Goal: Task Accomplishment & Management: Complete application form

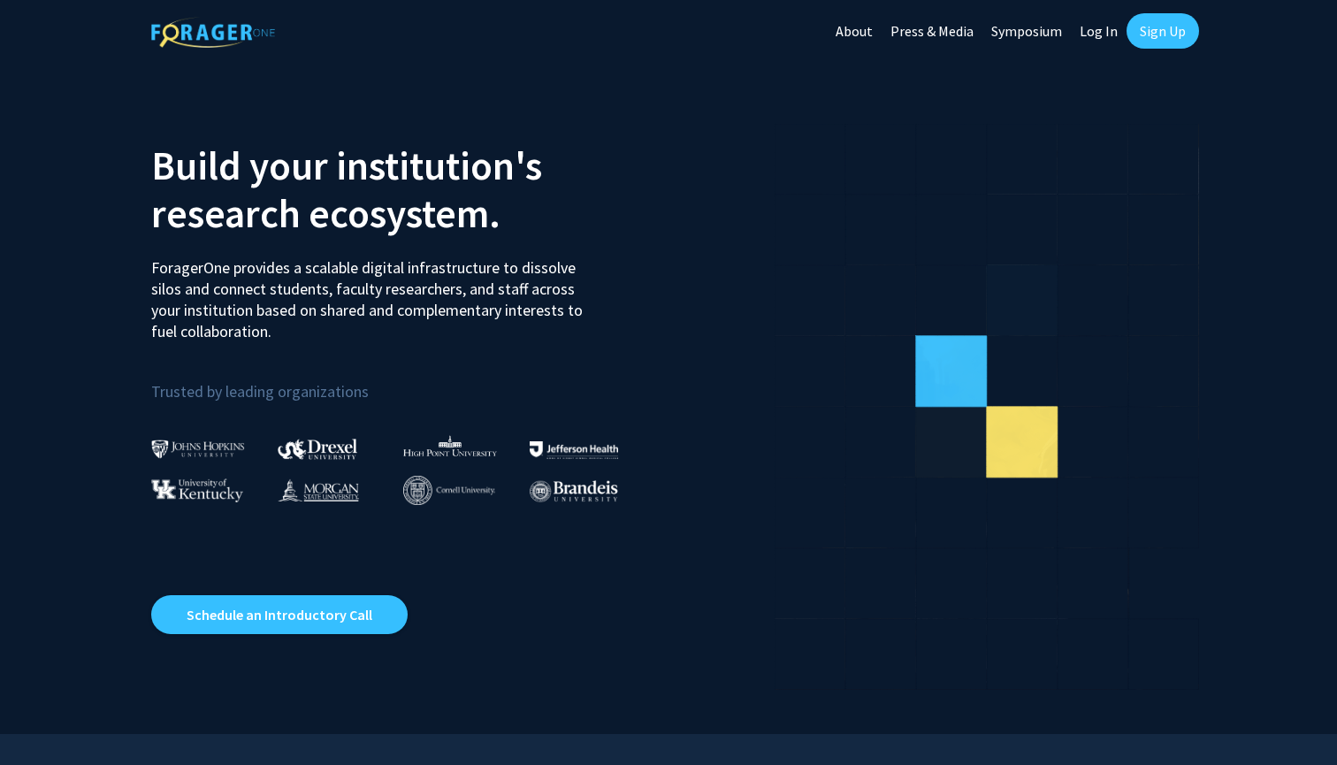
click at [1110, 38] on link "Log In" at bounding box center [1099, 31] width 56 height 62
select select
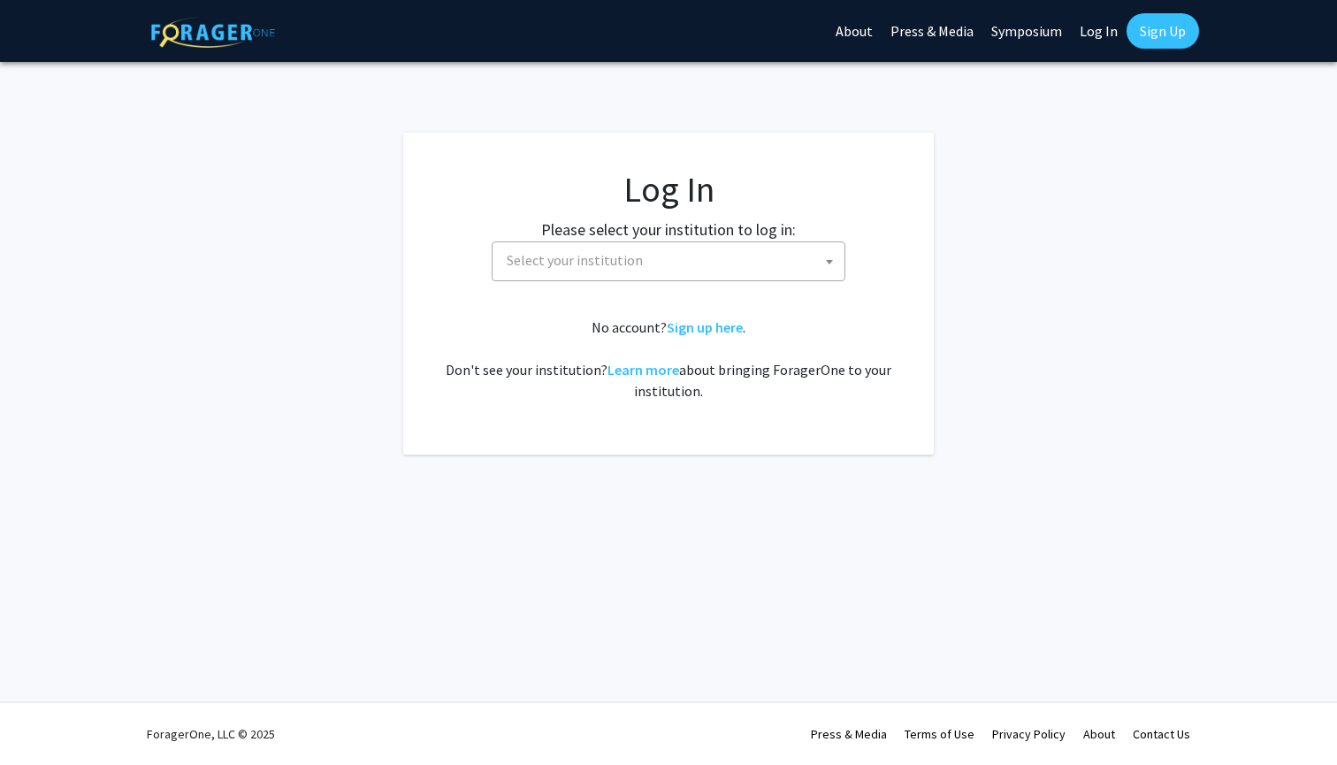
click at [614, 243] on span "Select your institution" at bounding box center [672, 260] width 345 height 36
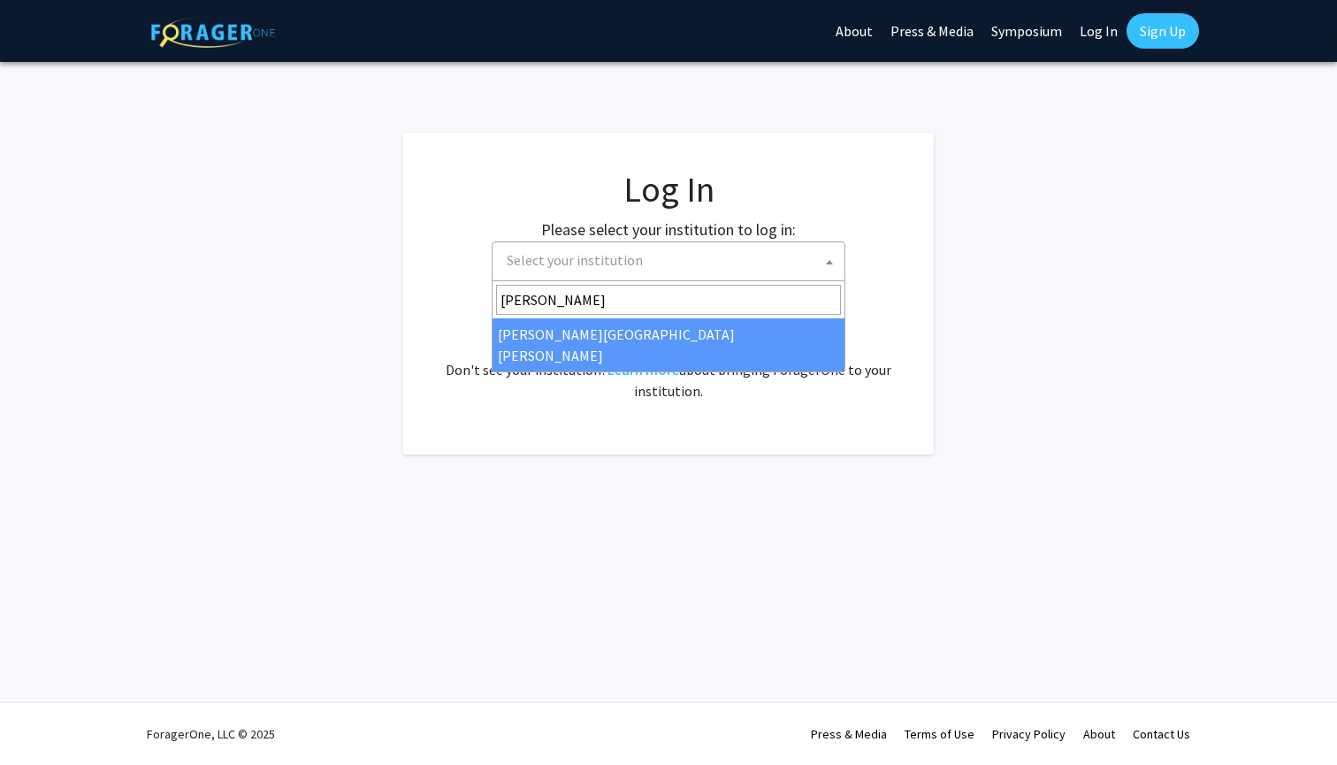
type input "[PERSON_NAME]"
select select "1"
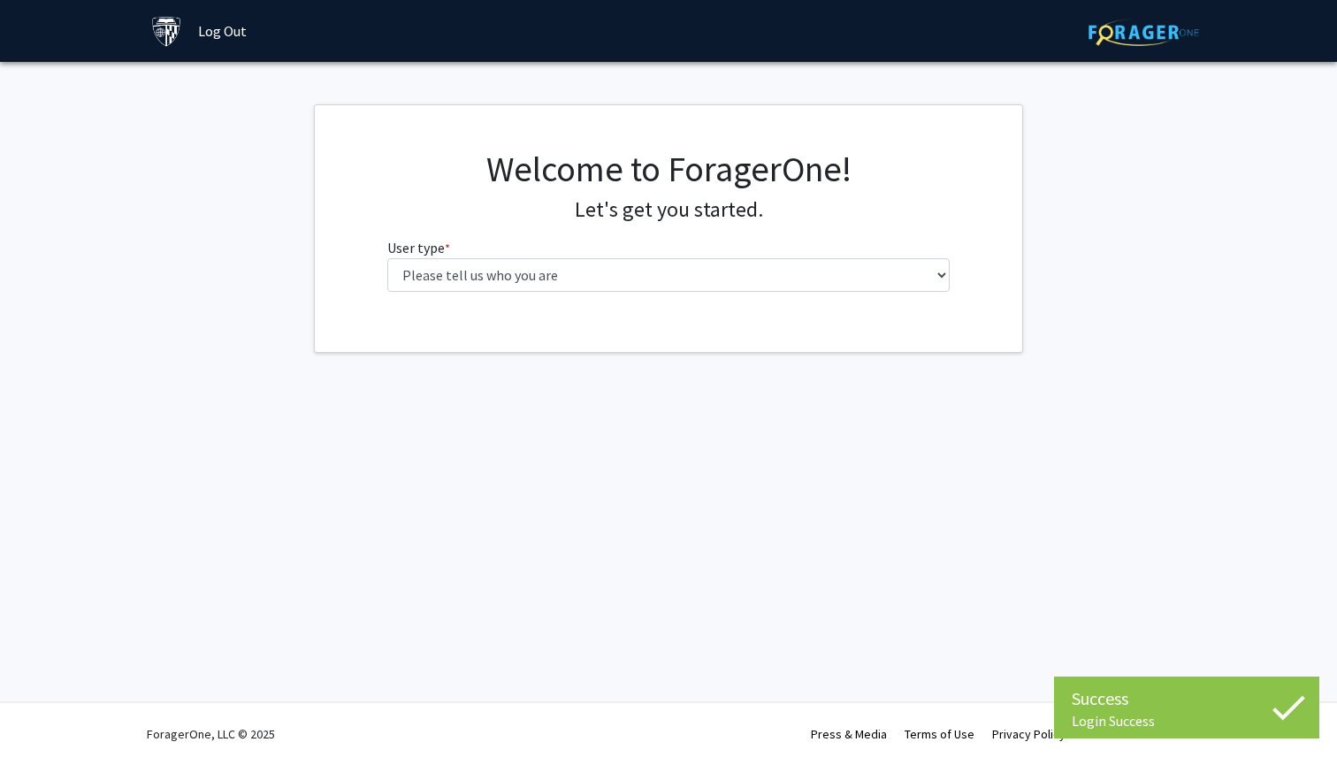
click at [709, 300] on div "Welcome to ForagerOne! Let's get you started. User type * required Please tell …" at bounding box center [669, 227] width 590 height 158
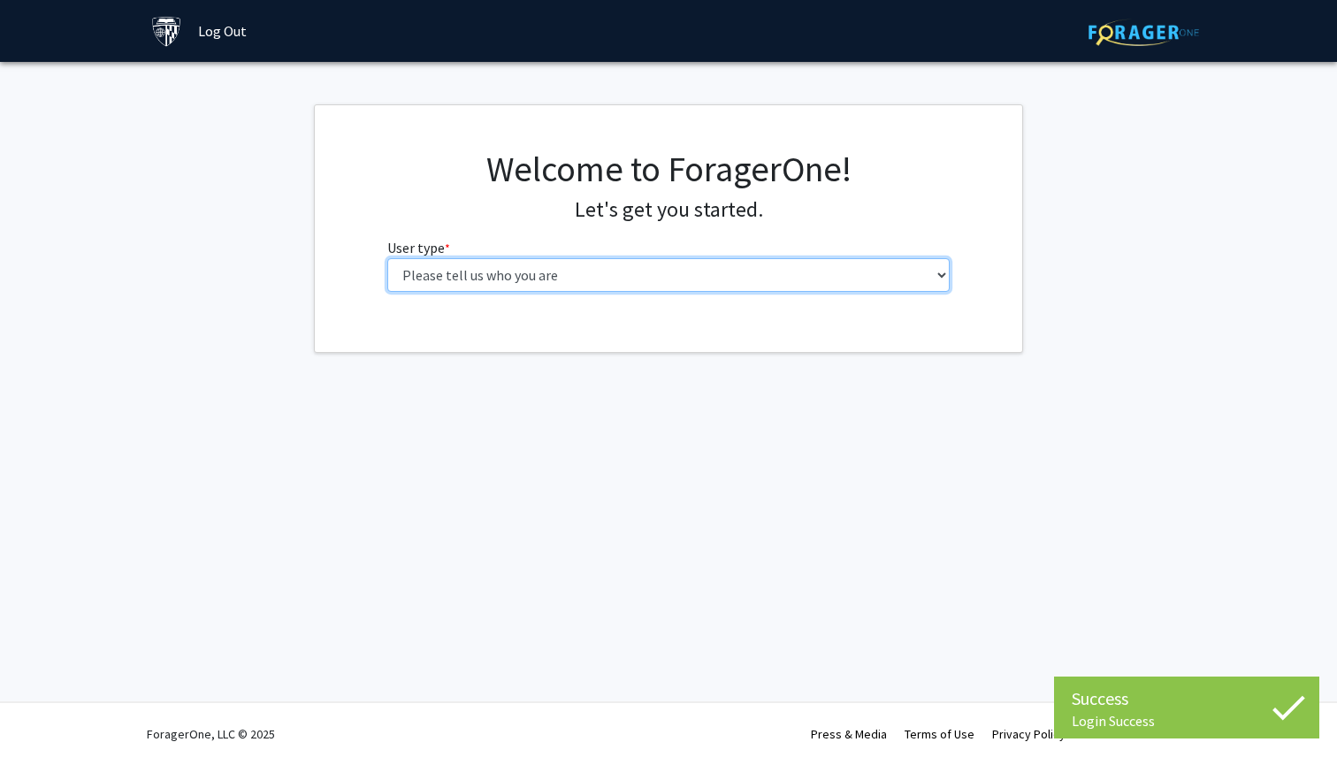
select select "4: postDoc"
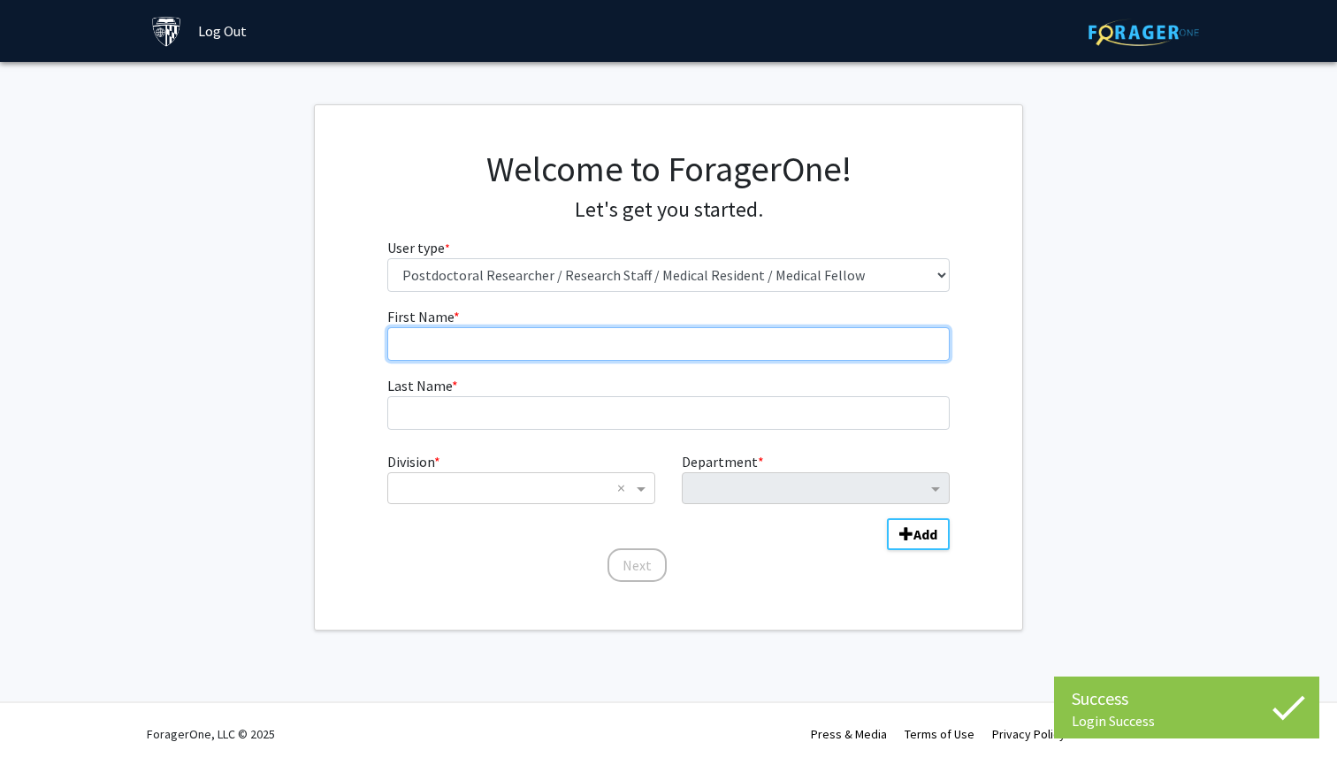
click at [593, 354] on input "First Name * required" at bounding box center [668, 344] width 563 height 34
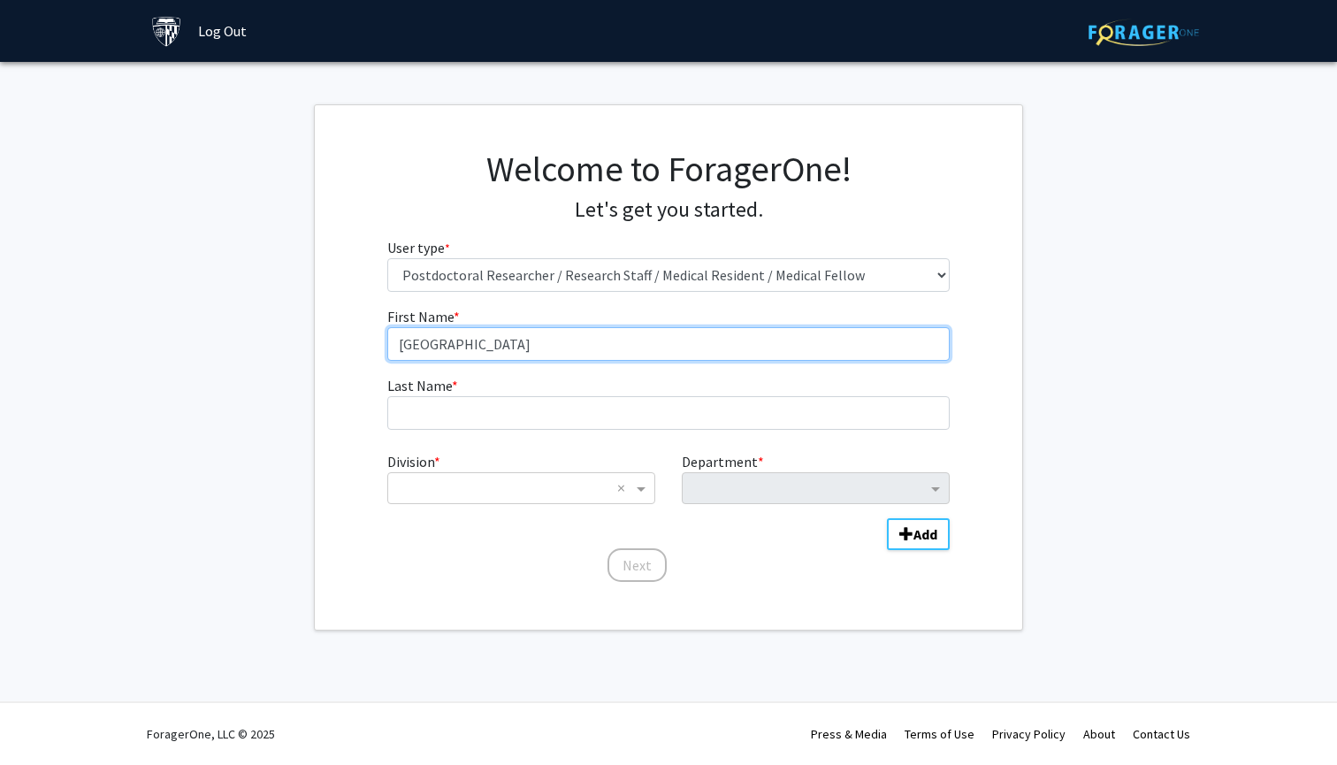
type input "[GEOGRAPHIC_DATA]"
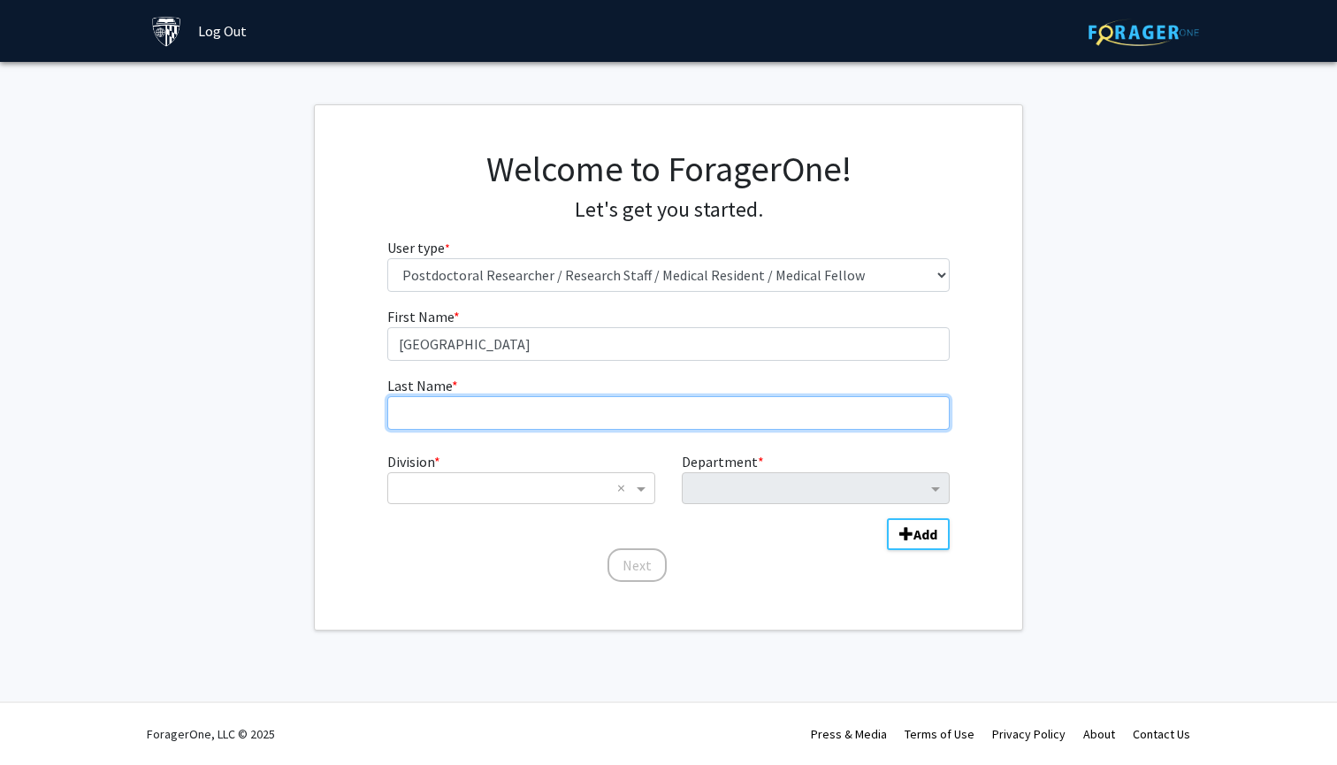
type input "a"
type input "[PERSON_NAME]"
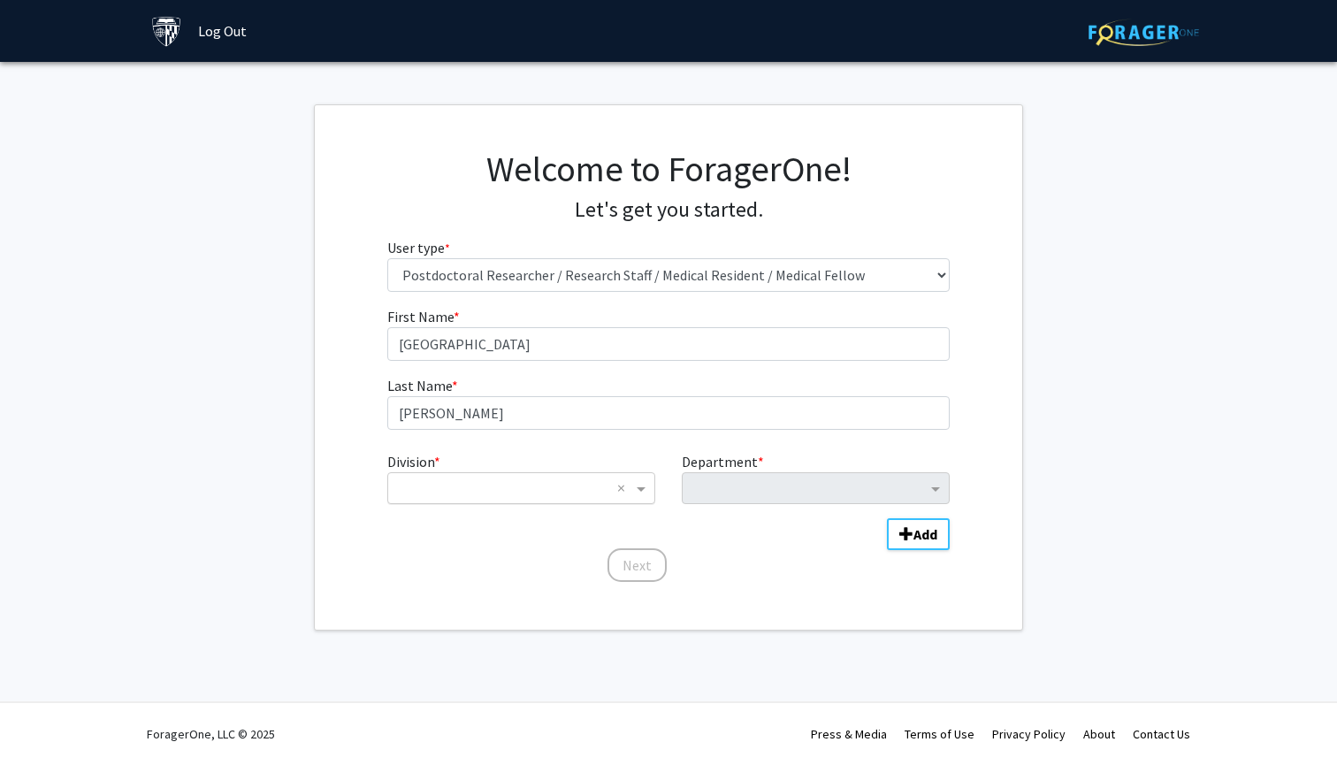
click at [592, 483] on input "Division" at bounding box center [503, 487] width 213 height 21
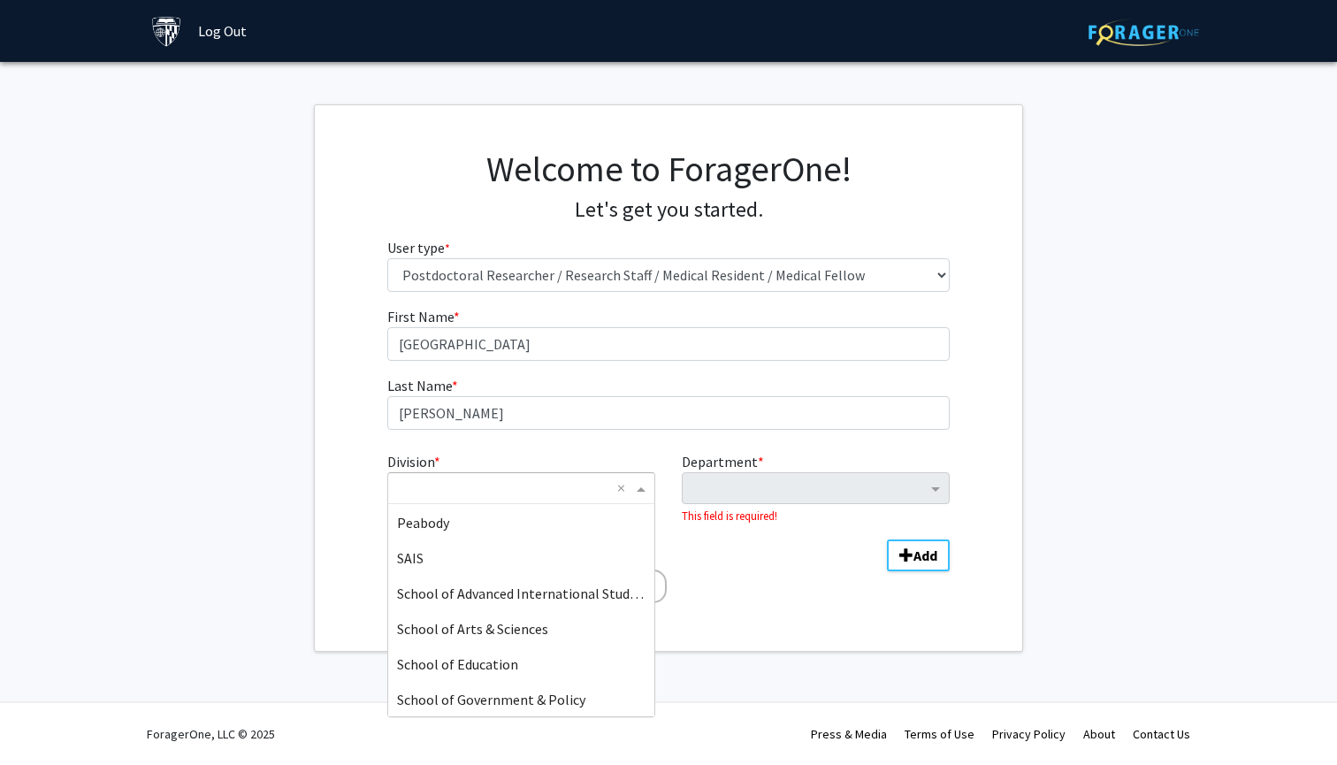
scroll to position [265, 0]
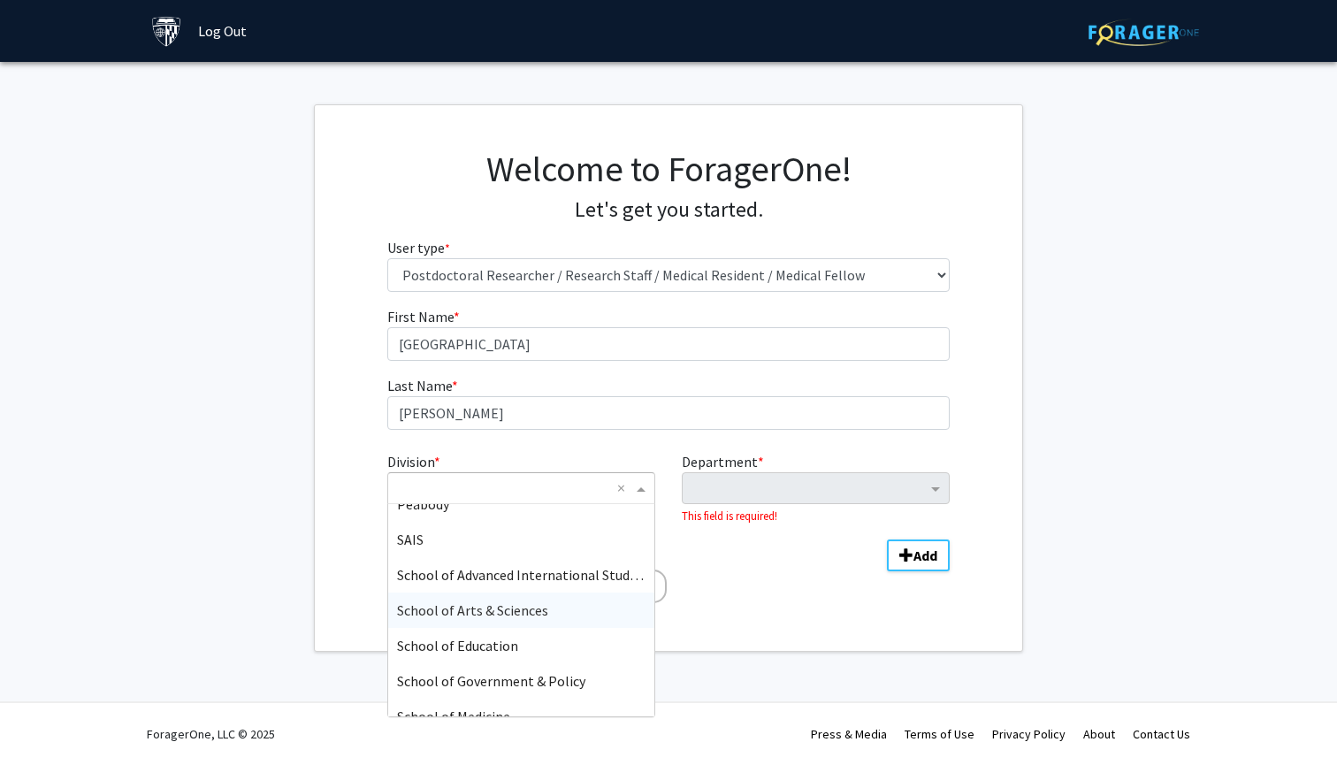
click at [546, 605] on div "School of Arts & Sciences" at bounding box center [521, 609] width 266 height 35
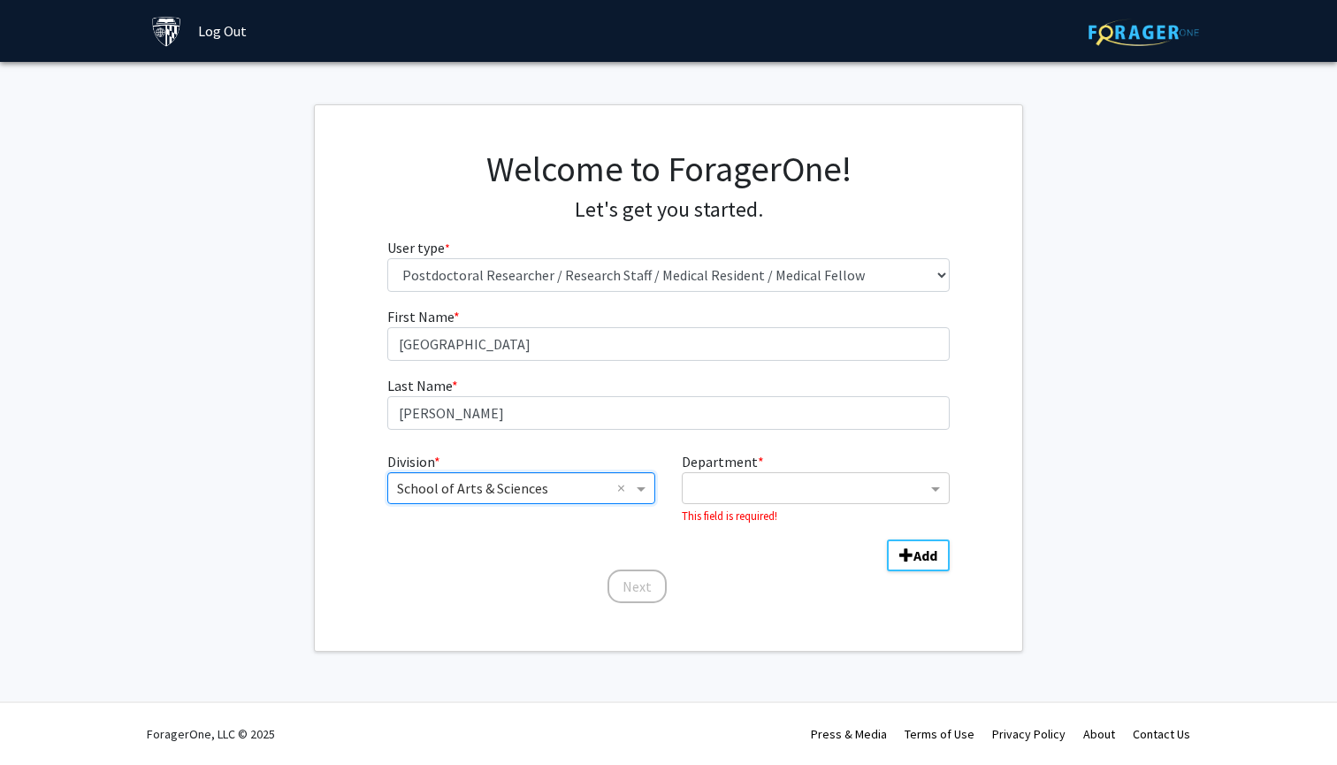
click at [830, 469] on div "Department * This field is required!" at bounding box center [815, 488] width 294 height 74
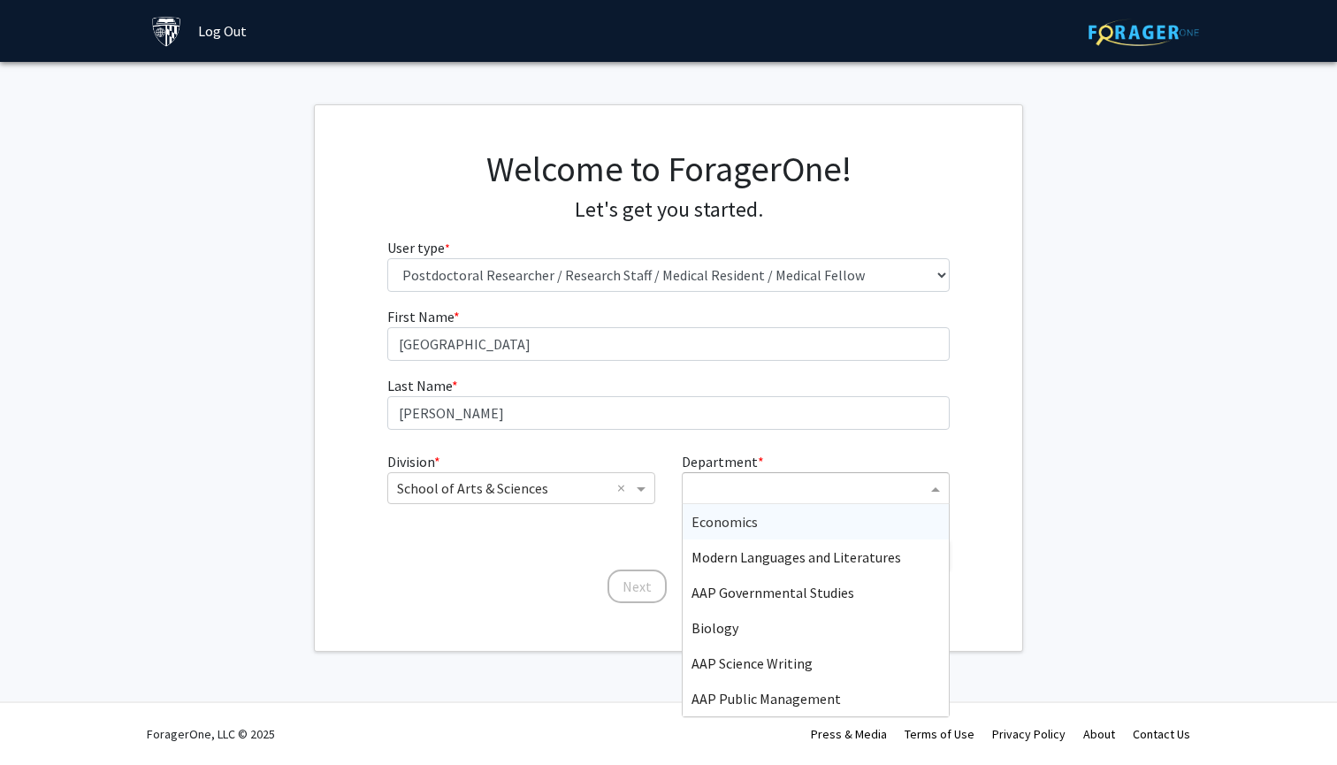
click at [830, 476] on div "Department" at bounding box center [805, 488] width 244 height 28
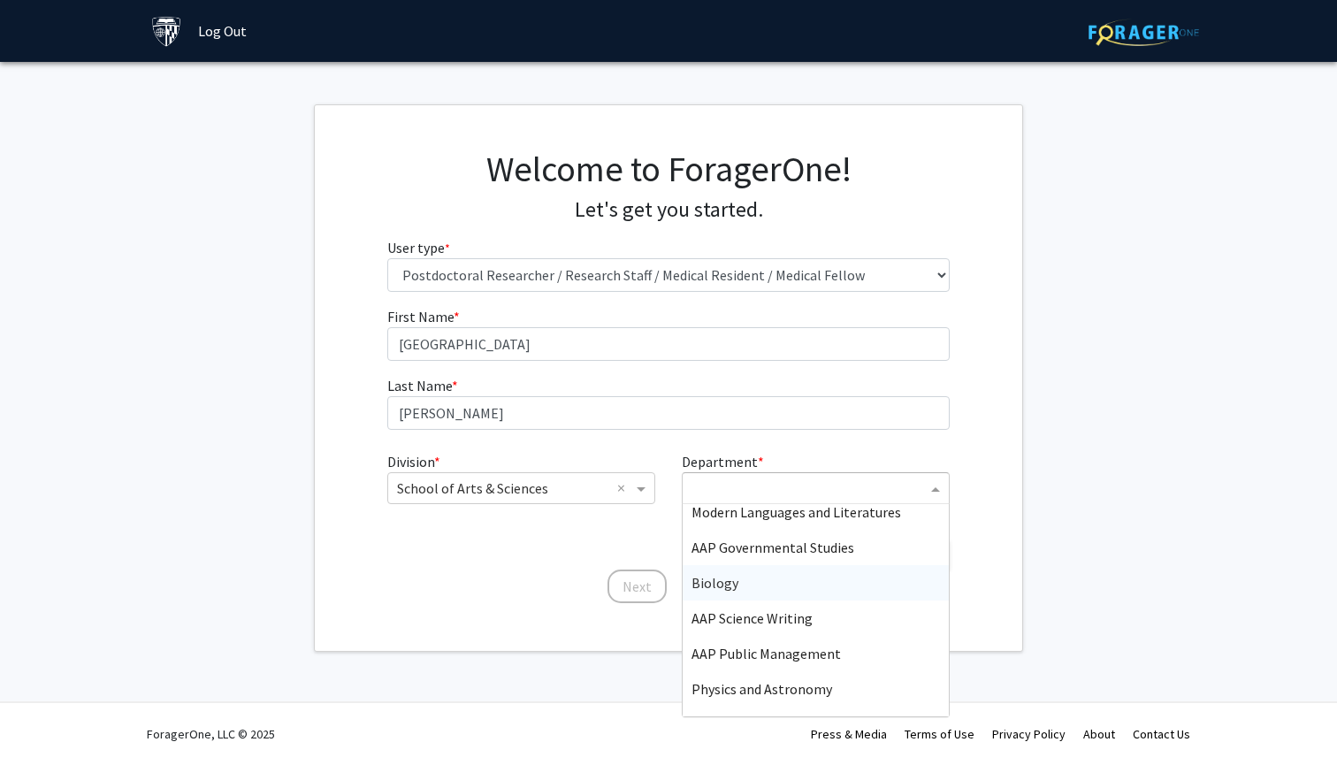
click at [797, 591] on div "Biology" at bounding box center [816, 582] width 266 height 35
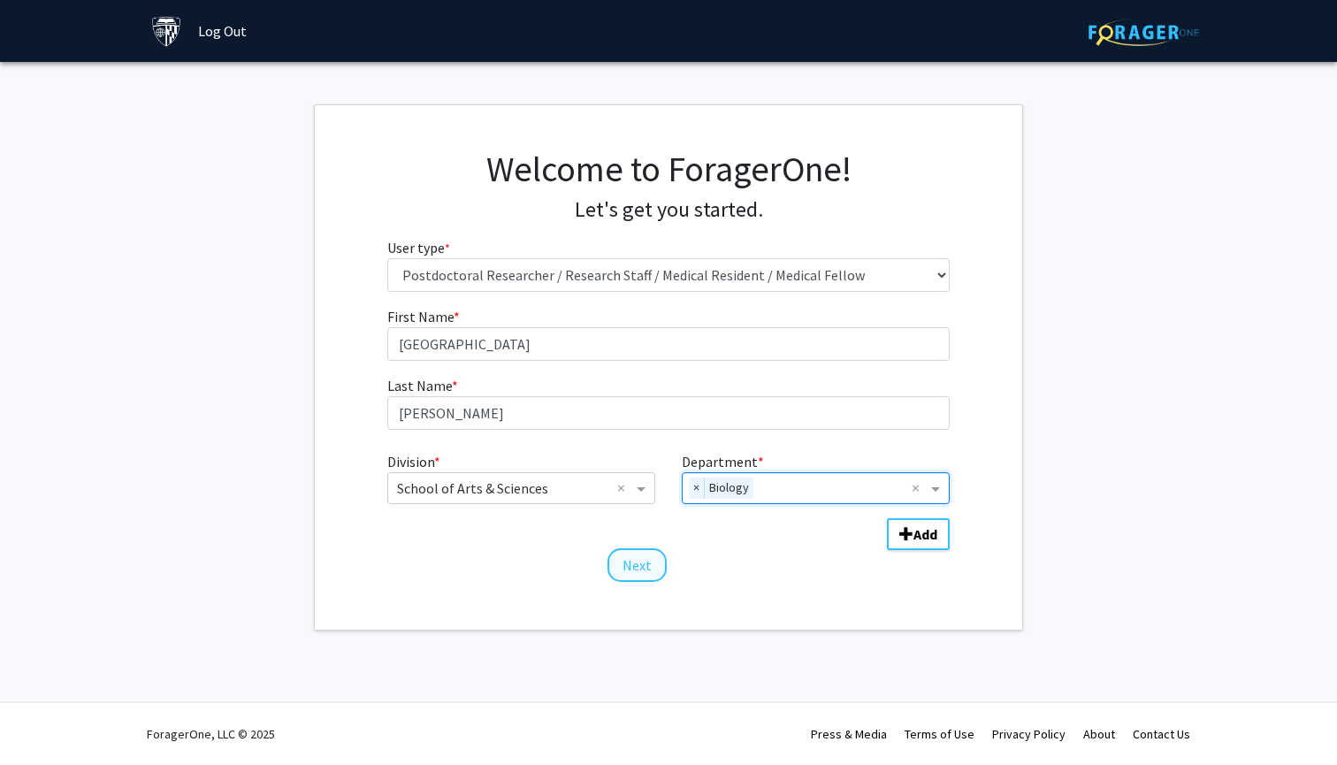
click at [619, 580] on button "Next" at bounding box center [636, 565] width 59 height 34
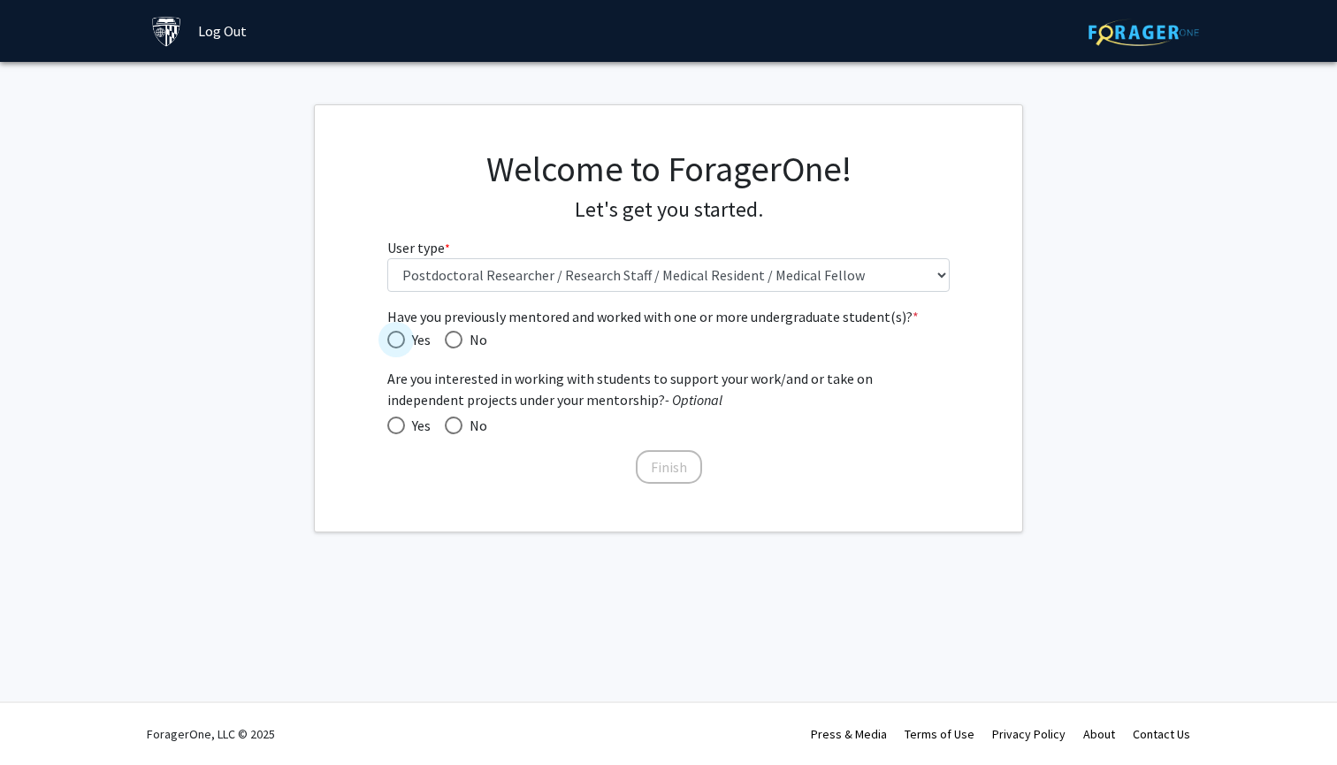
click at [411, 342] on span "Yes" at bounding box center [418, 339] width 26 height 21
click at [405, 342] on input "Yes" at bounding box center [396, 340] width 18 height 18
radio input "true"
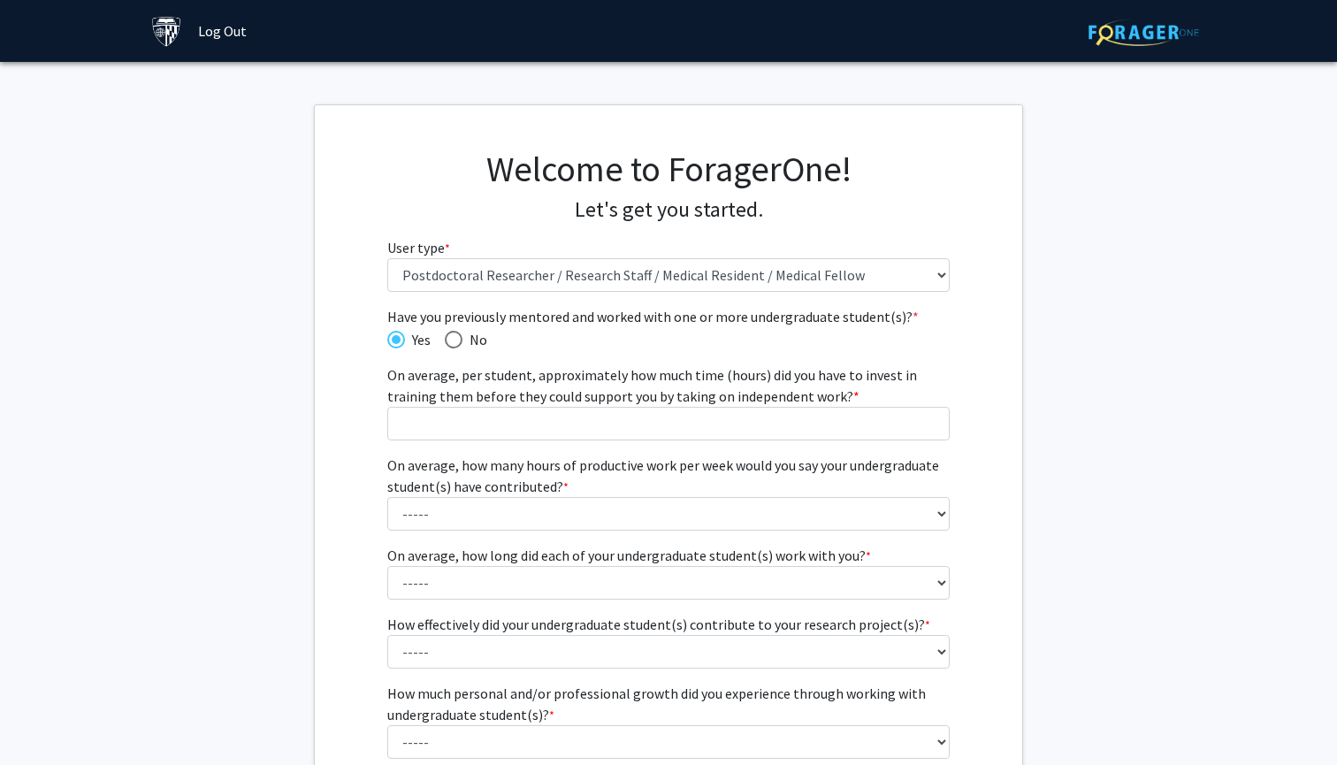
click at [454, 340] on span "Have you previously mentored and worked with one or more undergraduate student(…" at bounding box center [454, 340] width 18 height 18
click at [454, 340] on input "No" at bounding box center [454, 340] width 18 height 18
radio input "true"
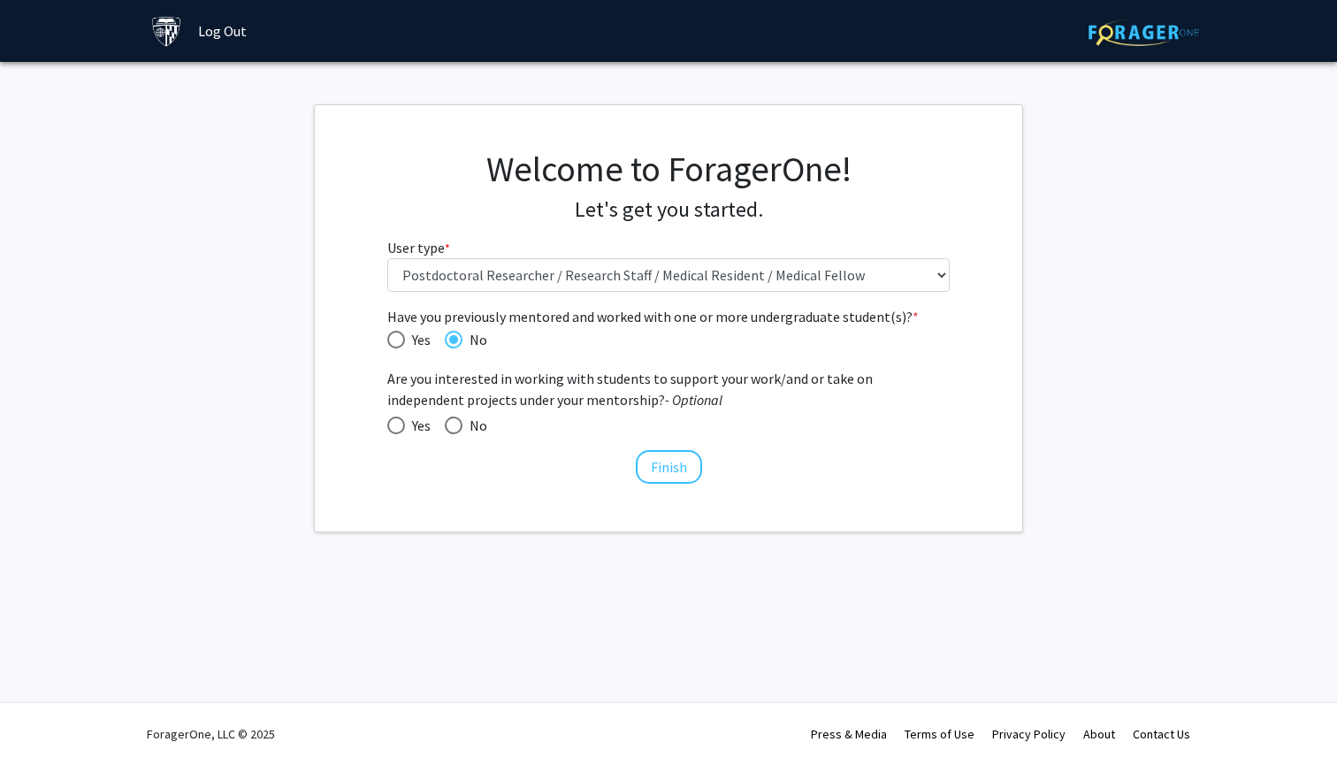
click at [457, 416] on span at bounding box center [454, 425] width 18 height 18
click at [457, 416] on input "No" at bounding box center [454, 425] width 18 height 18
radio input "true"
click at [639, 467] on button "Finish" at bounding box center [669, 467] width 66 height 34
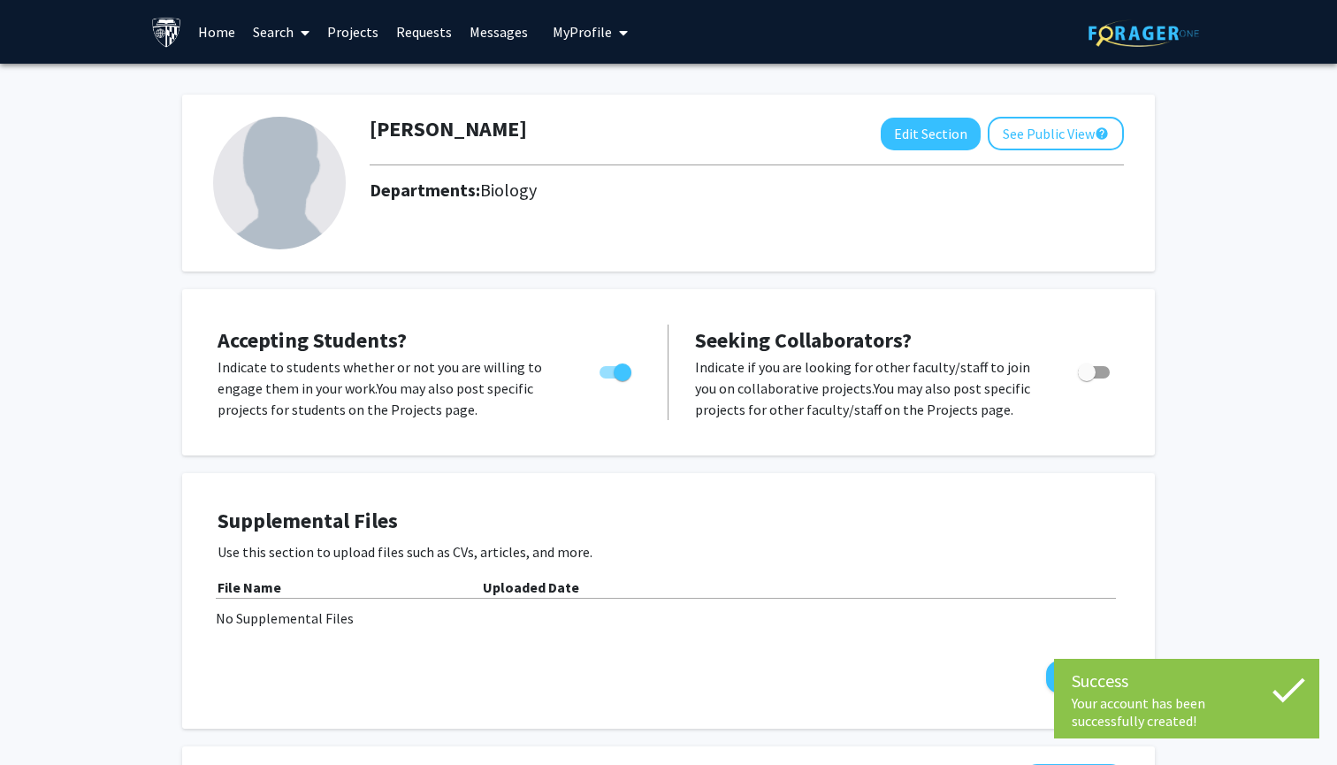
click at [613, 366] on label "Toggle" at bounding box center [611, 372] width 39 height 21
click at [608, 378] on input "Would you like to permit student requests?" at bounding box center [607, 378] width 1 height 1
checkbox input "false"
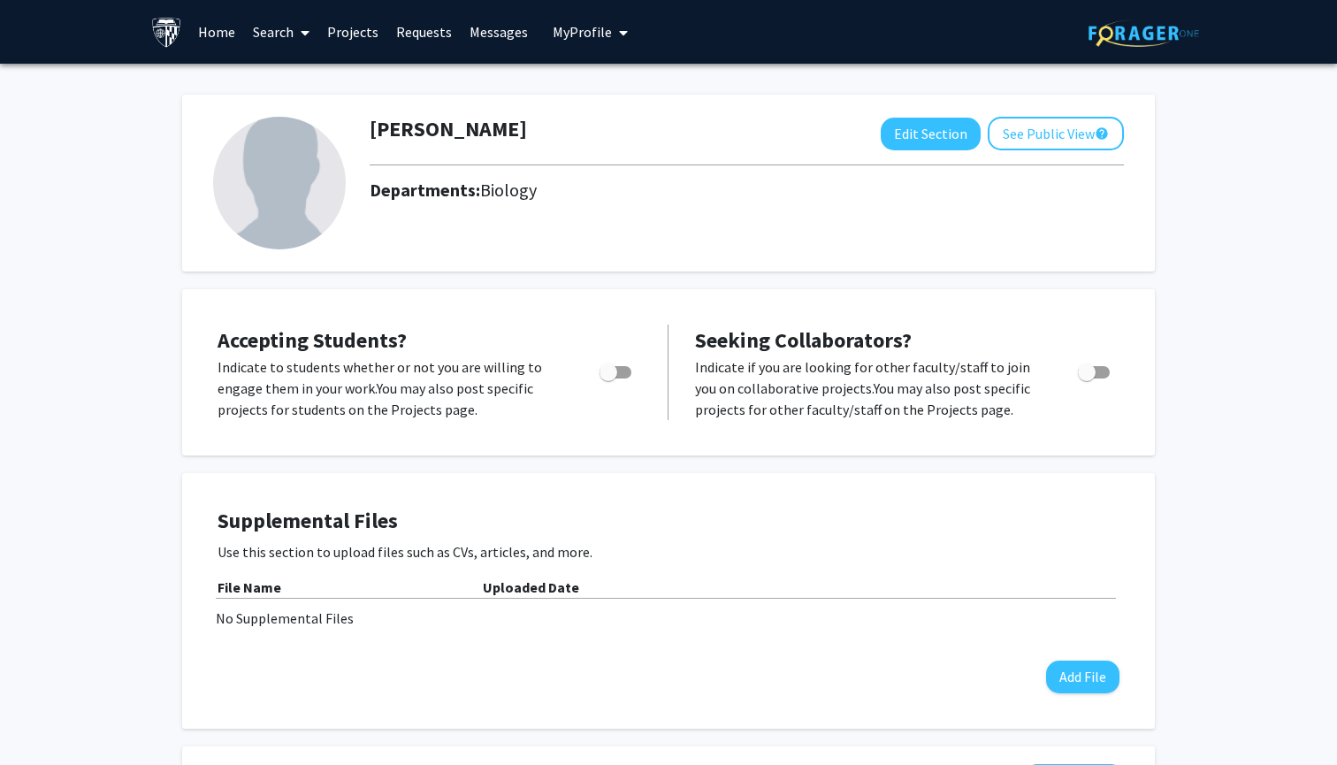
click at [286, 42] on link "Search" at bounding box center [281, 32] width 74 height 62
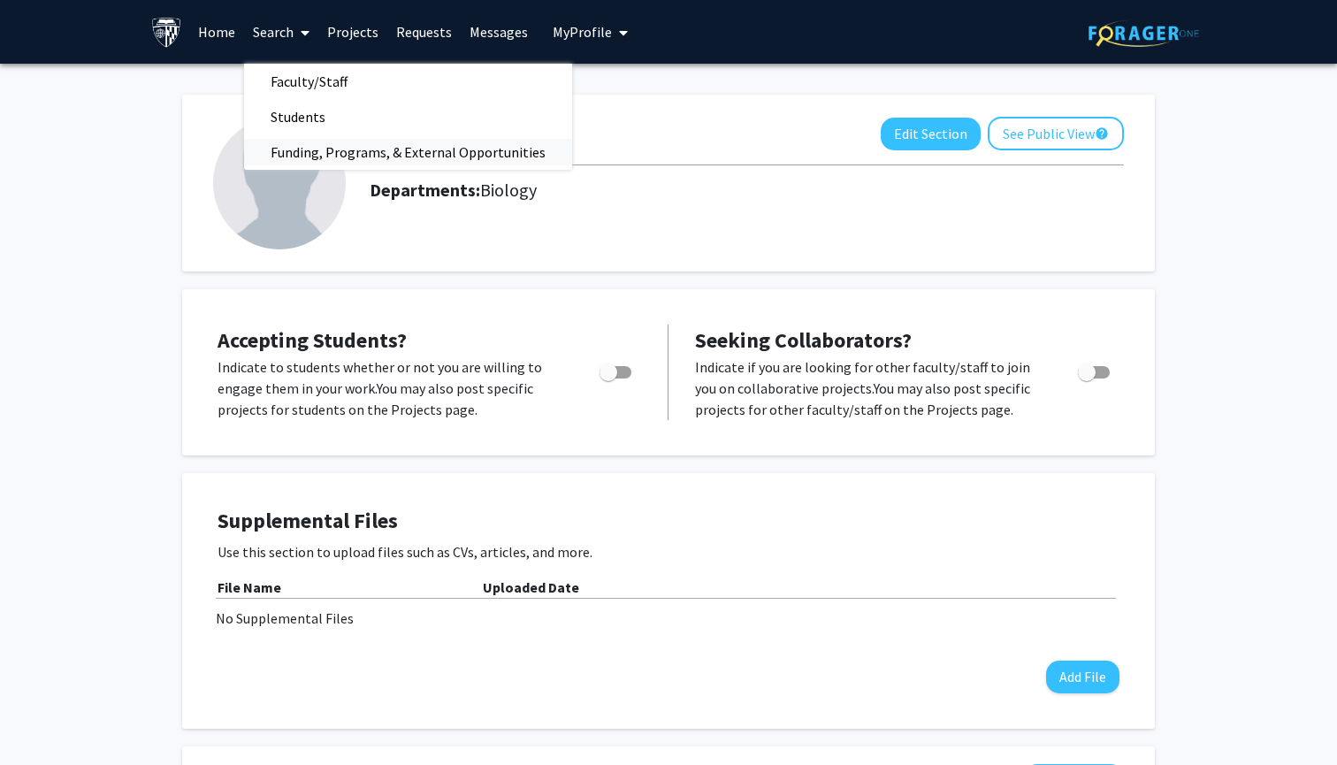
click at [317, 152] on span "Funding, Programs, & External Opportunities" at bounding box center [408, 151] width 328 height 35
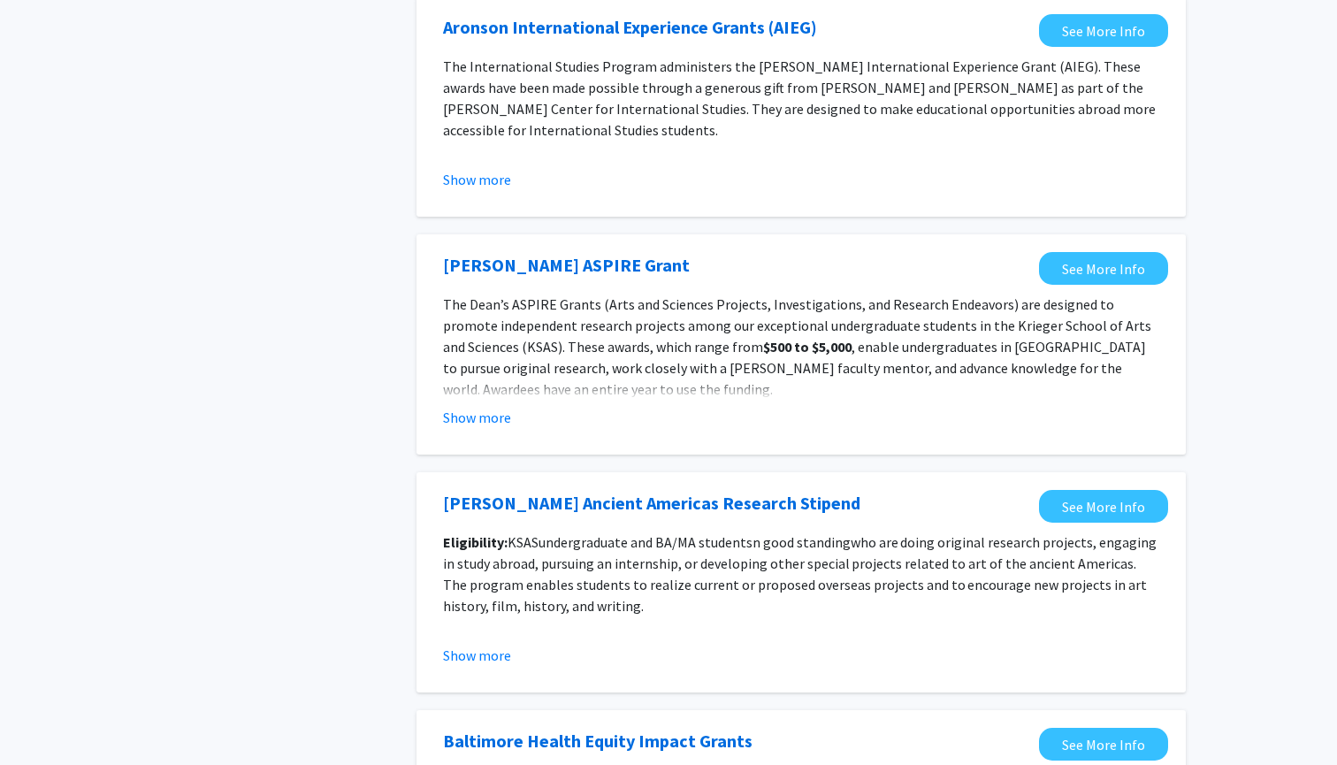
scroll to position [1663, 0]
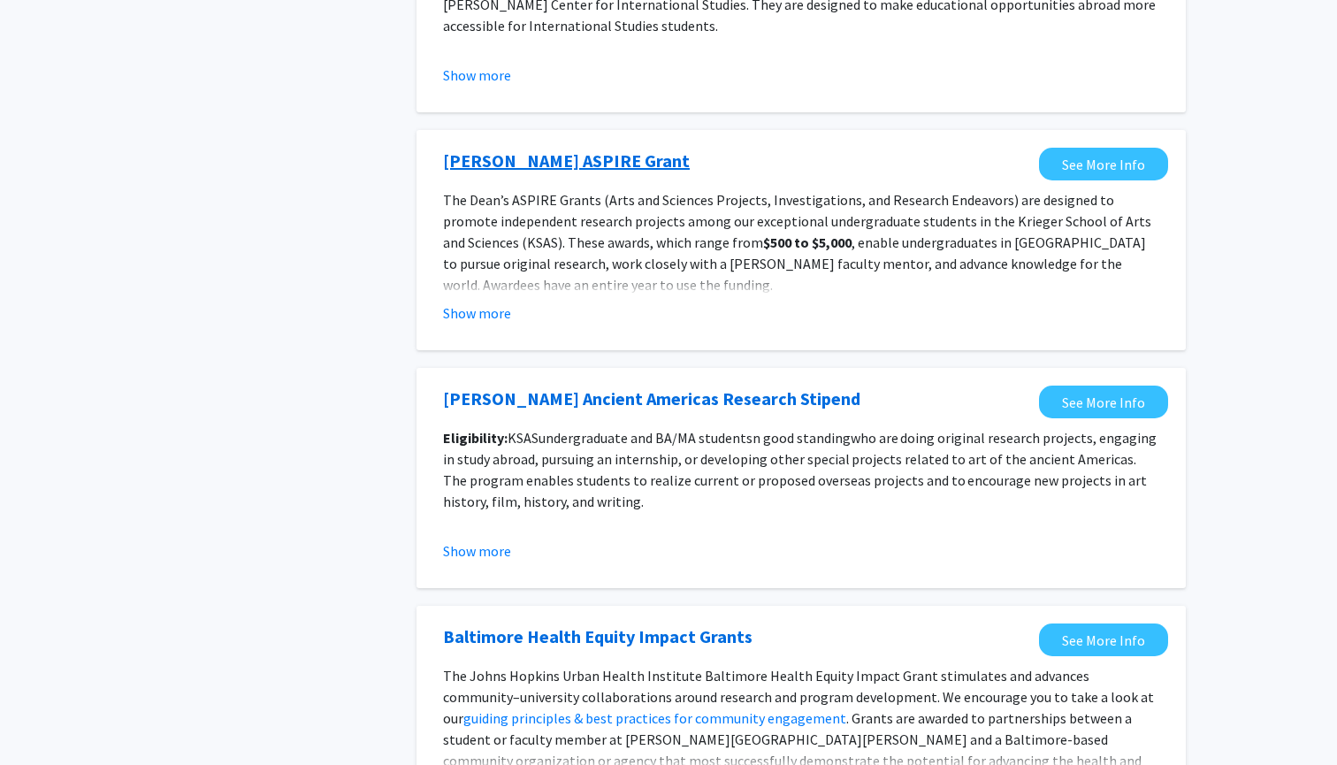
click at [569, 168] on link "Dean’s ASPIRE Grant" at bounding box center [566, 161] width 247 height 27
